Goal: Find specific page/section: Find specific page/section

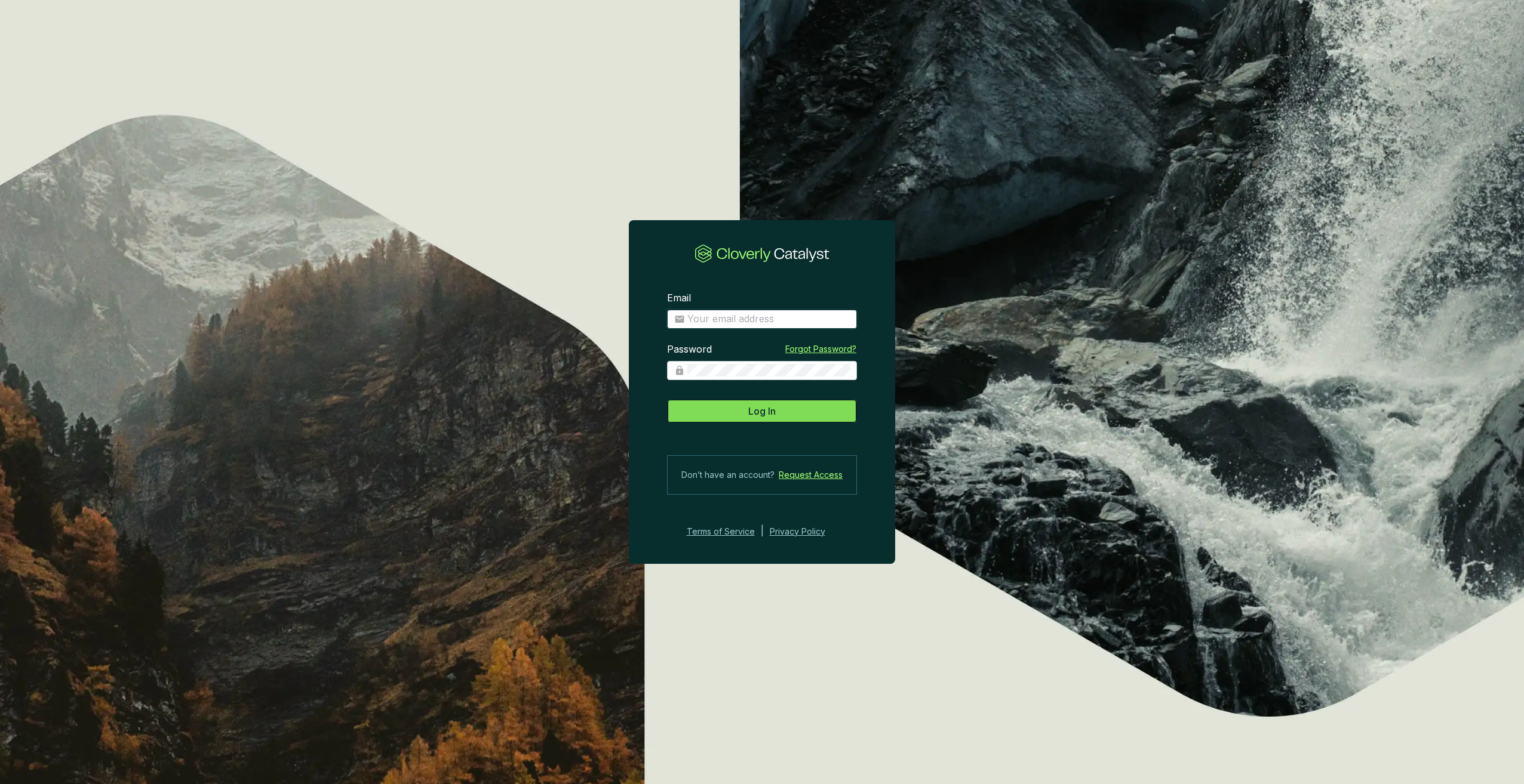
type input "[PERSON_NAME][EMAIL_ADDRESS][DOMAIN_NAME]"
click at [760, 419] on button "Log In" at bounding box center [762, 411] width 190 height 24
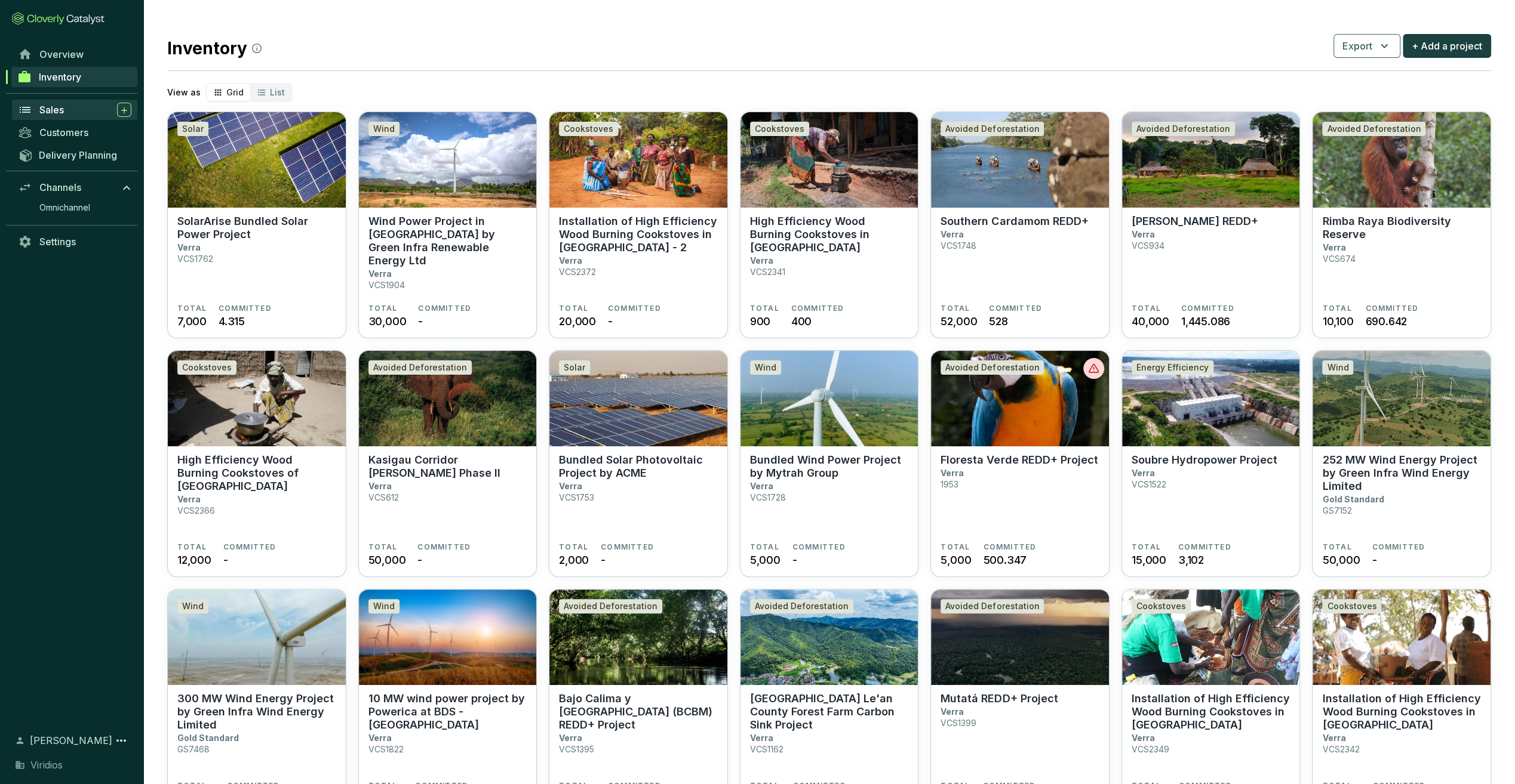
click at [72, 110] on div "Sales" at bounding box center [85, 110] width 92 height 14
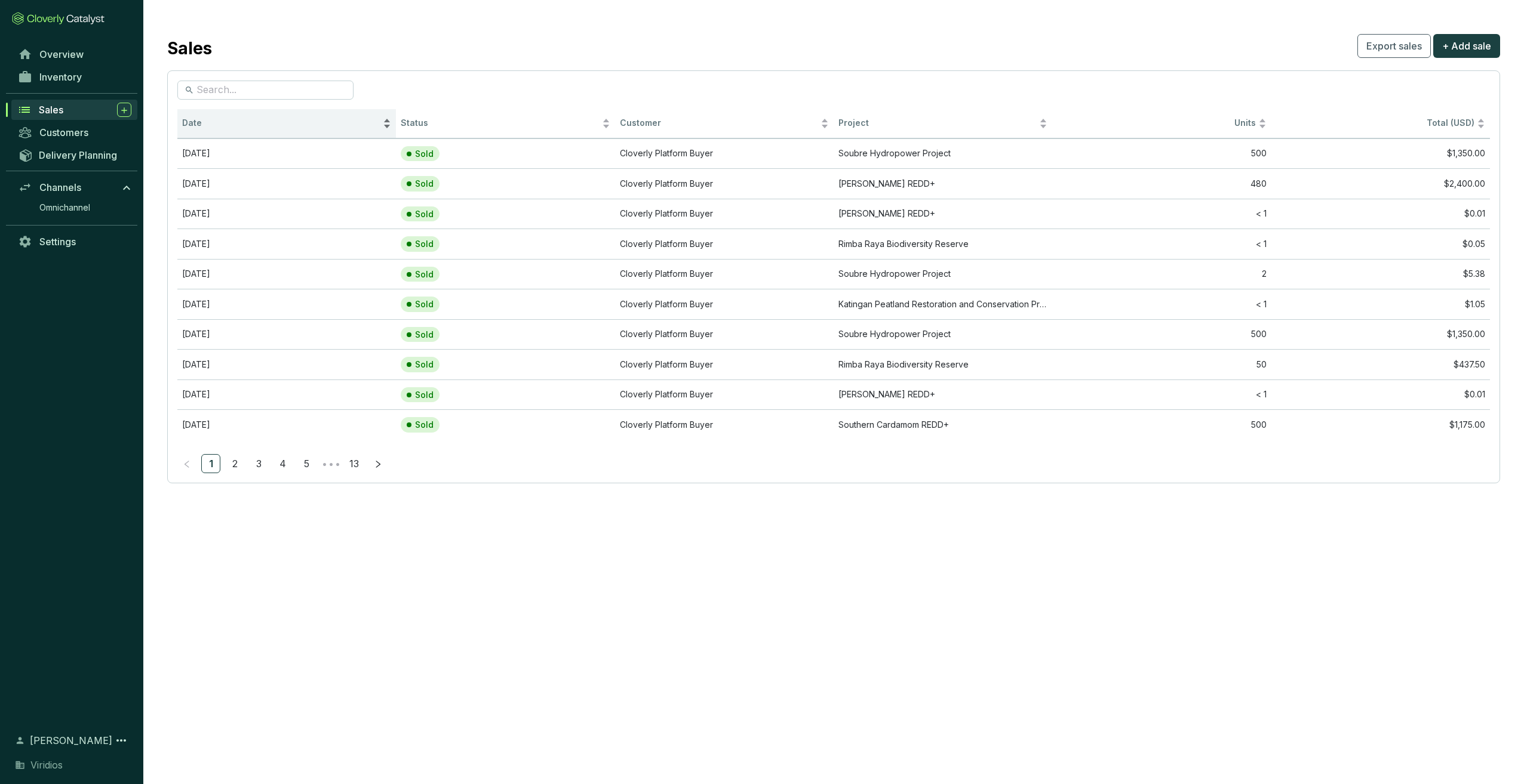
click at [210, 122] on span "Date" at bounding box center [281, 123] width 198 height 12
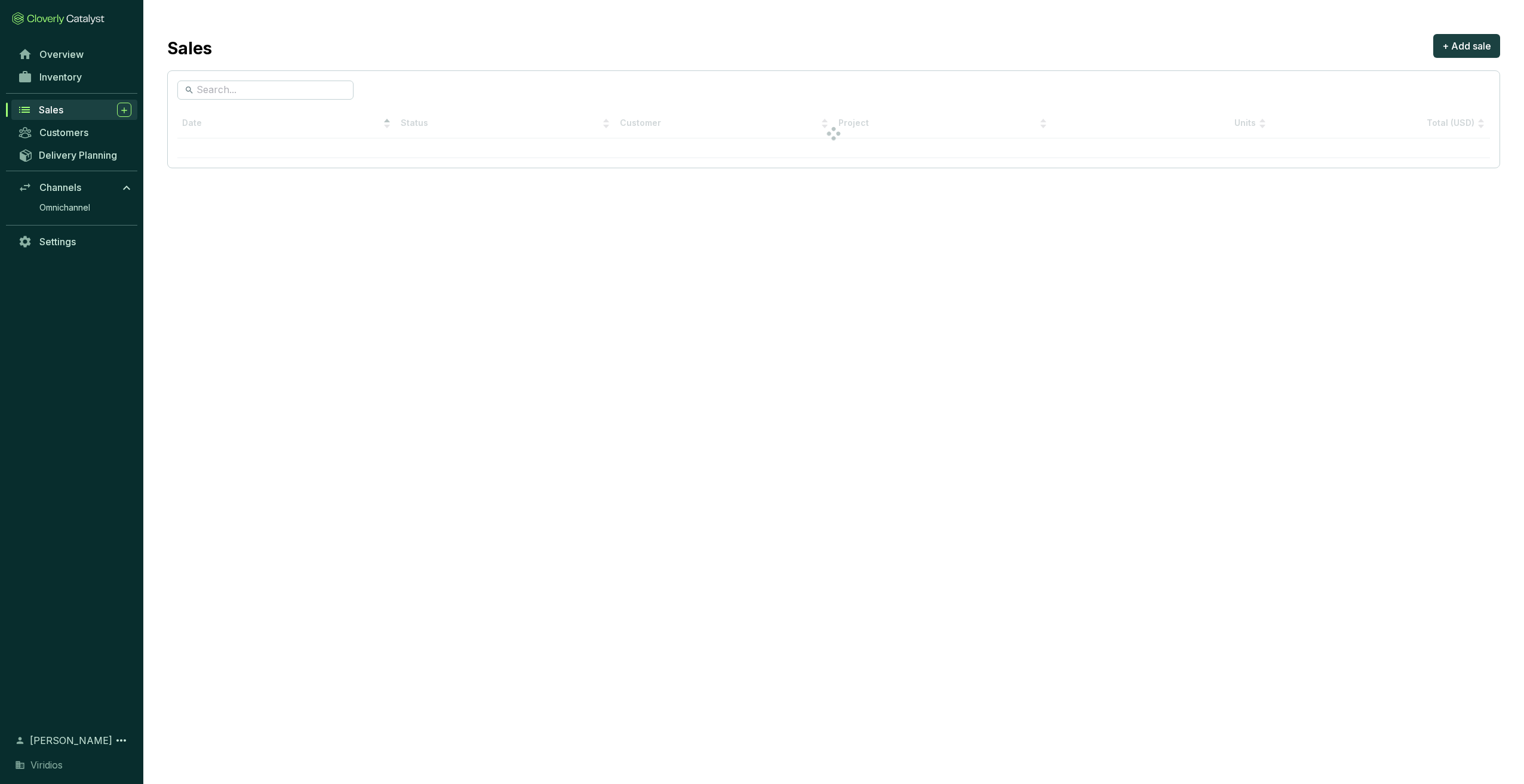
click at [229, 115] on div at bounding box center [834, 133] width 1313 height 49
